Goal: Obtain resource: Download file/media

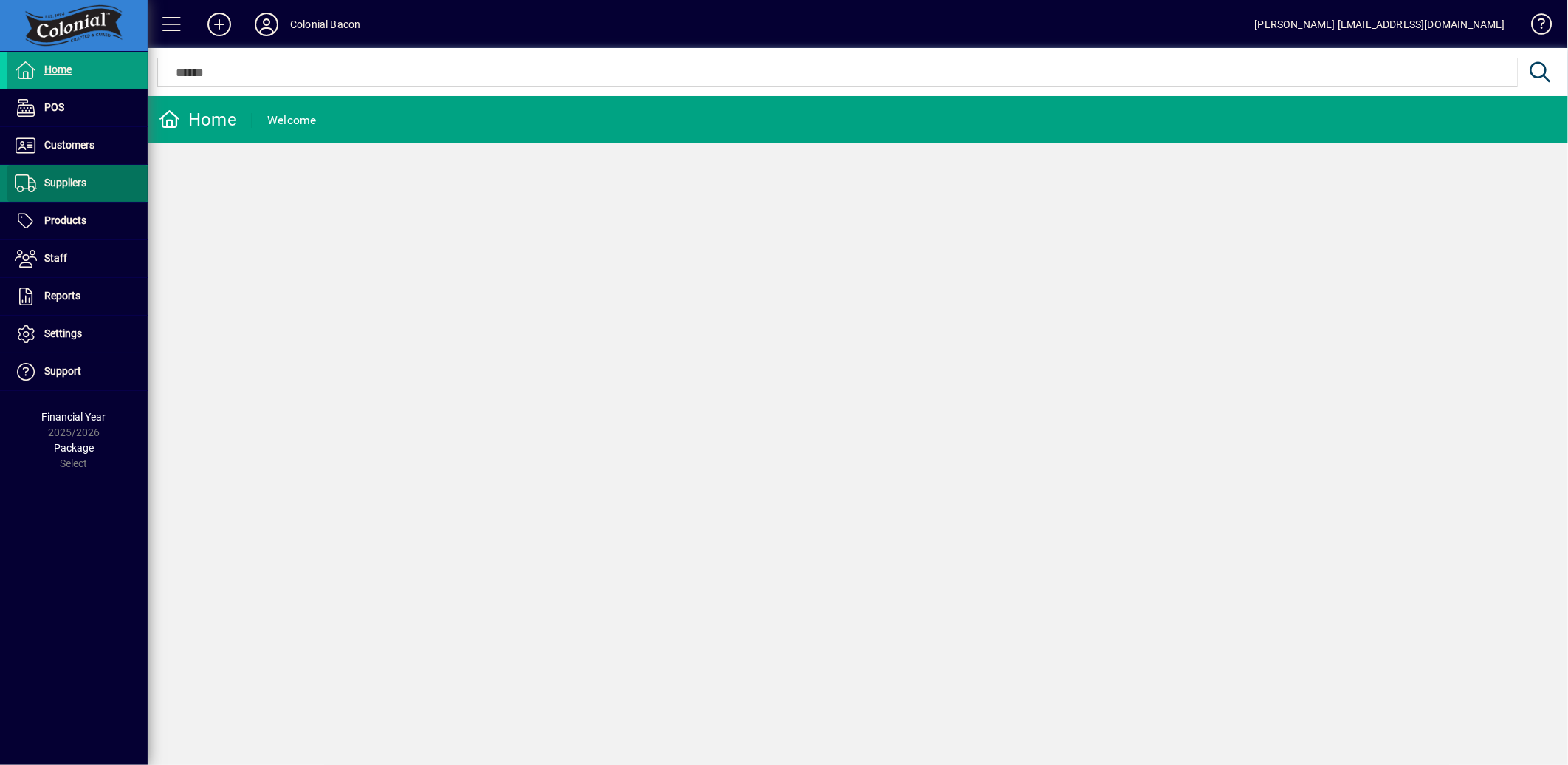
click at [63, 175] on span "Suppliers" at bounding box center [47, 184] width 79 height 18
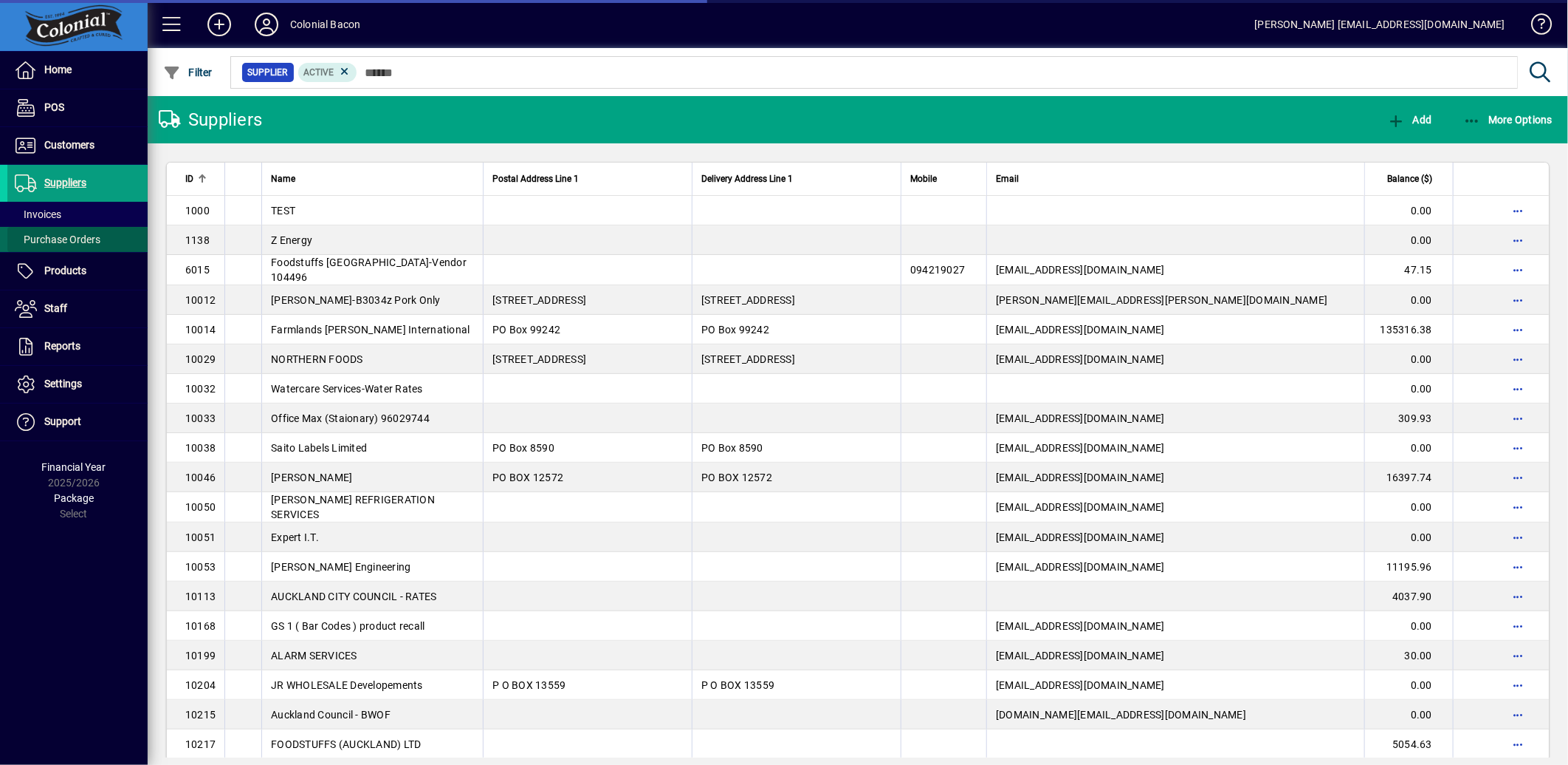
click at [68, 237] on span "Purchase Orders" at bounding box center [58, 240] width 85 height 12
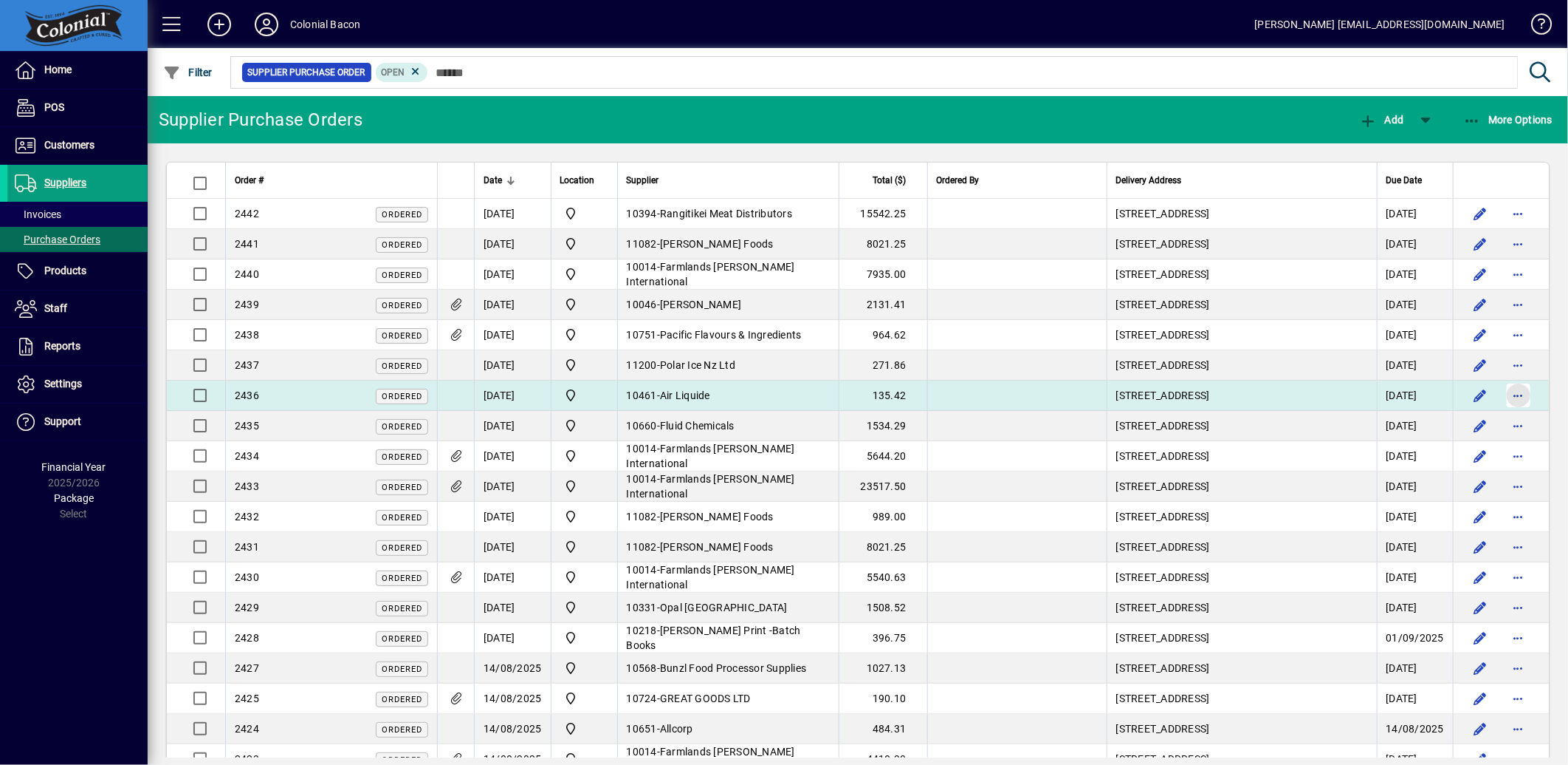
click at [1515, 393] on span "button" at bounding box center [1519, 395] width 35 height 35
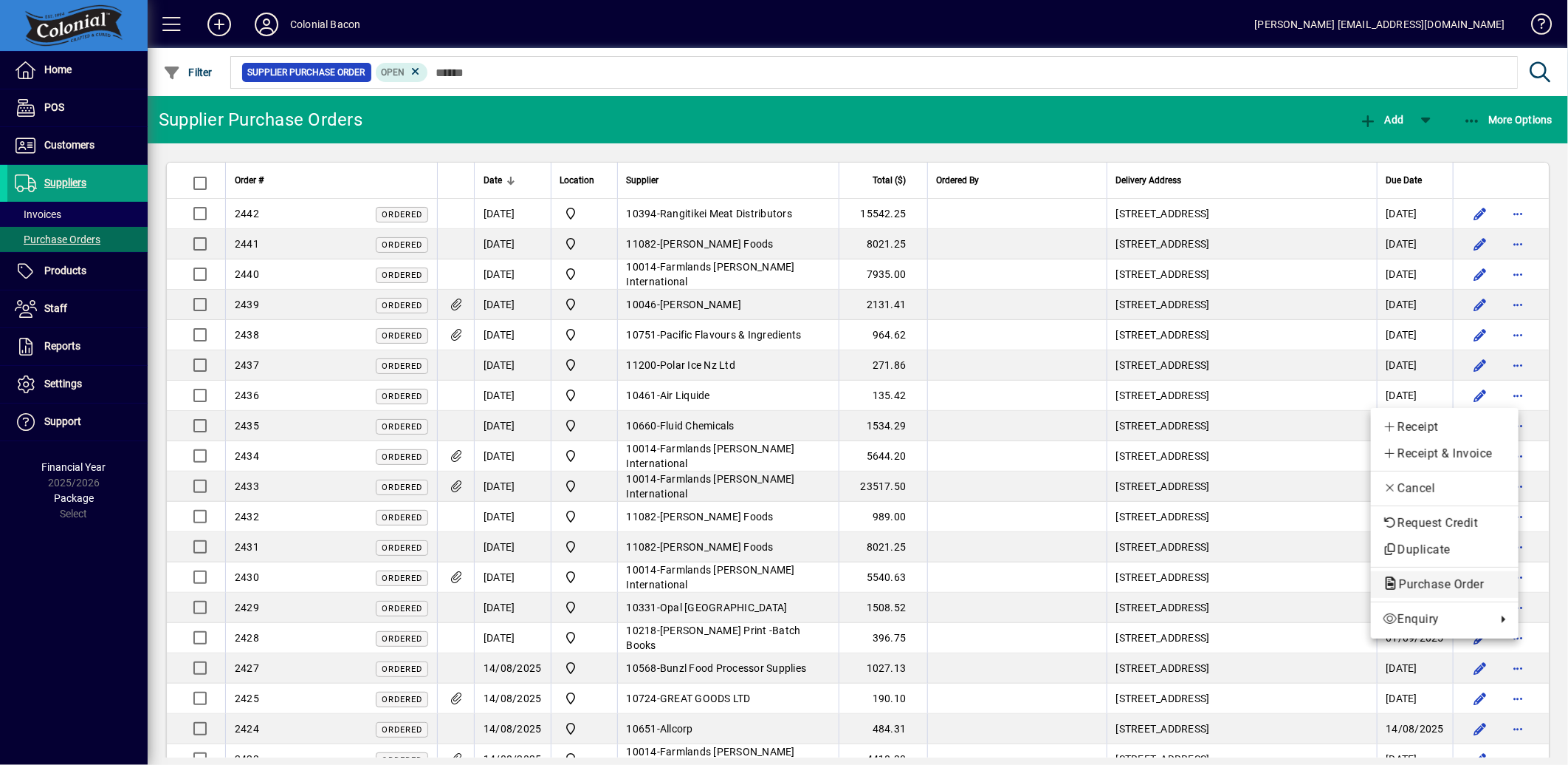
click at [1470, 584] on span "Purchase Order" at bounding box center [1437, 584] width 109 height 14
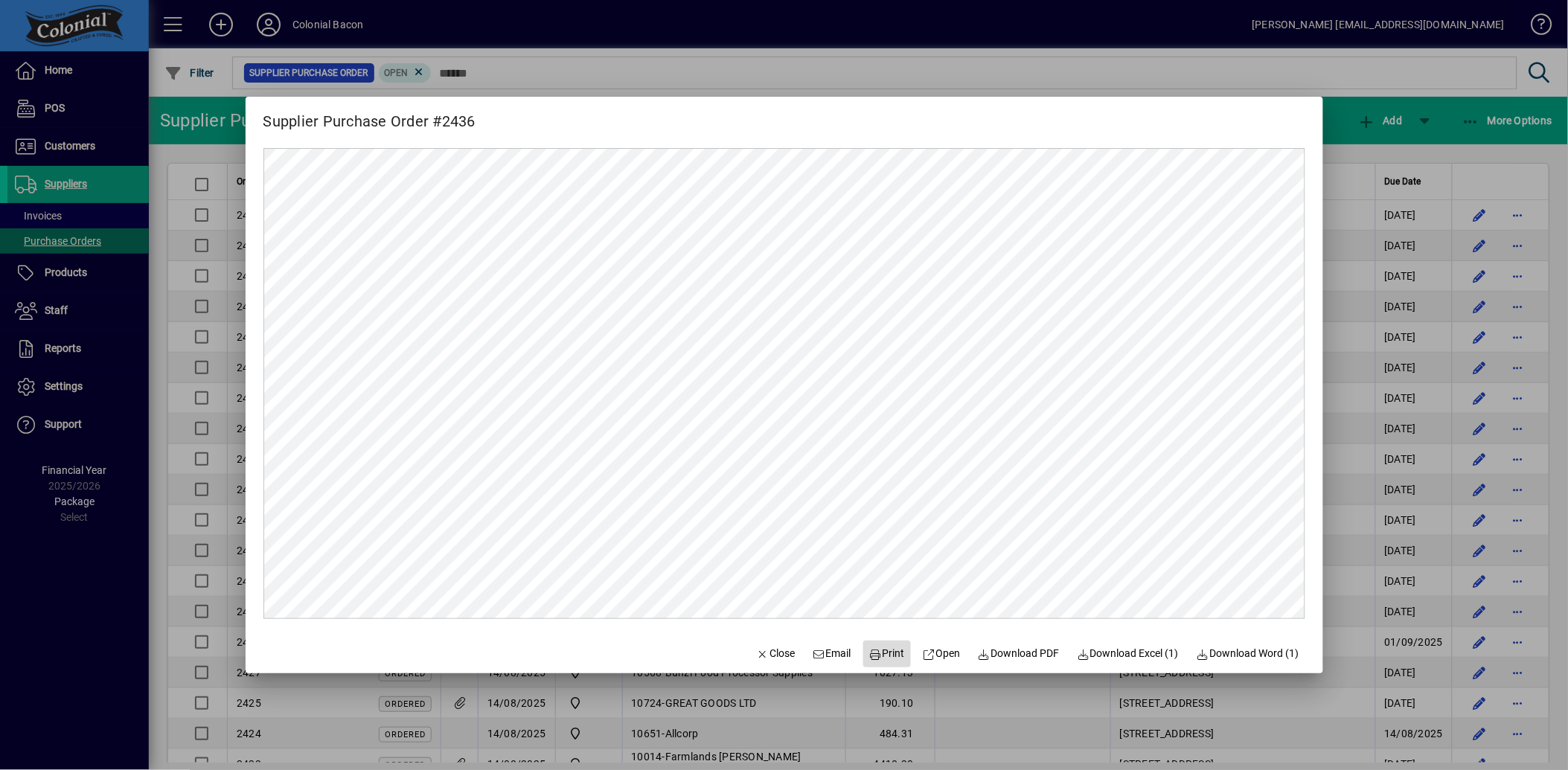
click at [863, 653] on span at bounding box center [887, 653] width 48 height 35
click at [1257, 61] on div at bounding box center [784, 385] width 1568 height 770
